Goal: Transaction & Acquisition: Purchase product/service

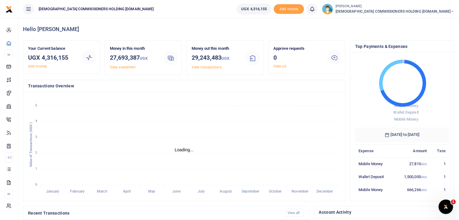
scroll to position [5, 5]
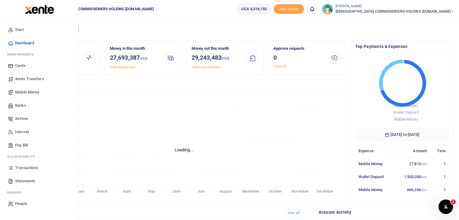
click at [25, 90] on span "Mobile Money" at bounding box center [27, 92] width 24 height 6
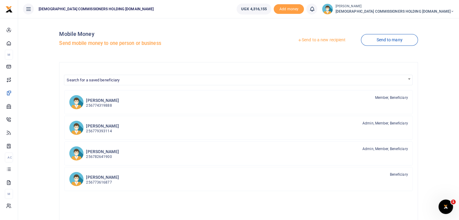
click at [308, 41] on link "Send to a new recipient" at bounding box center [321, 40] width 79 height 11
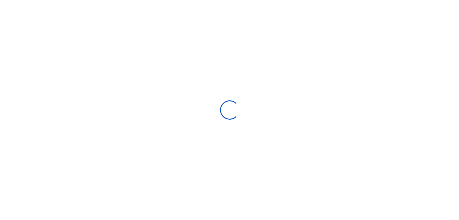
select select
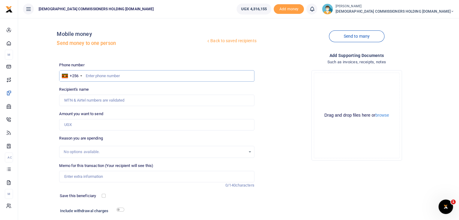
click at [97, 75] on input "text" at bounding box center [156, 75] width 195 height 11
type input "783899207"
type input "Nabaasa Brenda"
type input "783899207"
click at [76, 124] on input "Amount you want to send" at bounding box center [156, 124] width 195 height 11
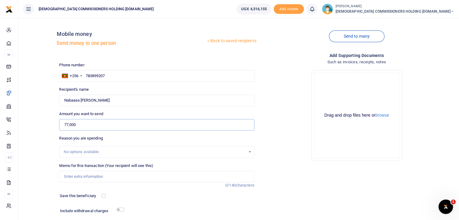
type input "77,000"
click at [97, 175] on input "Memo for this transaction (Your recipient will see this)" at bounding box center [156, 176] width 195 height 11
type input "Filing fees for the Annual returns for Namirembe Guest house for 2023 and 2024"
click at [121, 210] on input "checkbox" at bounding box center [120, 210] width 8 height 4
checkbox input "true"
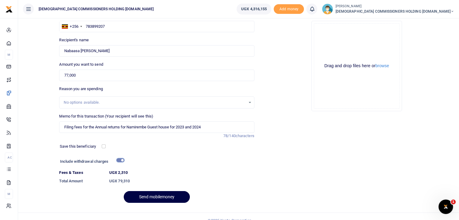
scroll to position [58, 0]
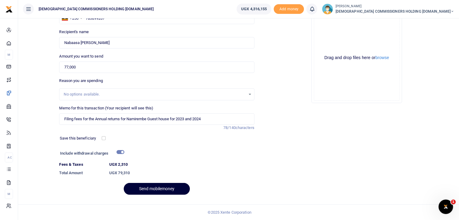
click at [153, 186] on button "Send mobilemoney" at bounding box center [157, 189] width 66 height 12
